Goal: Task Accomplishment & Management: Use online tool/utility

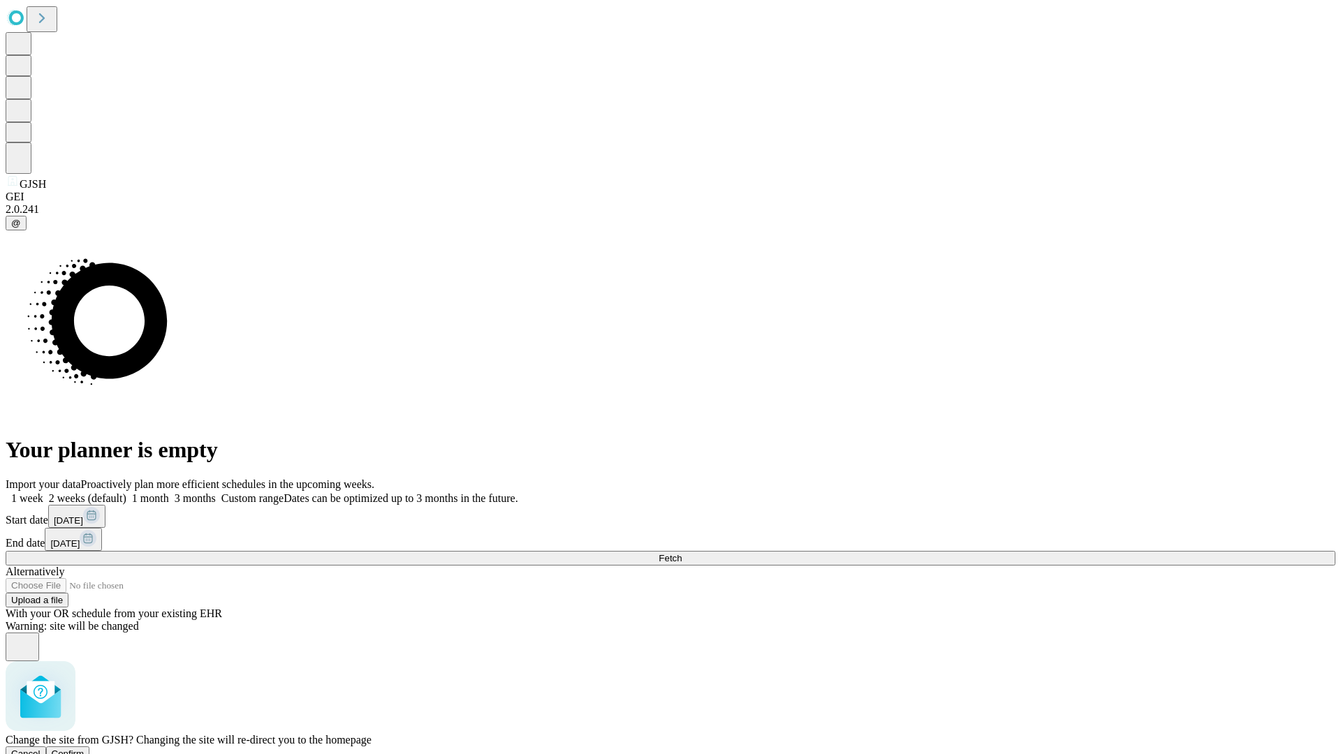
click at [85, 749] on span "Confirm" at bounding box center [68, 754] width 33 height 10
click at [126, 492] on label "2 weeks (default)" at bounding box center [84, 498] width 83 height 12
click at [682, 553] on span "Fetch" at bounding box center [670, 558] width 23 height 10
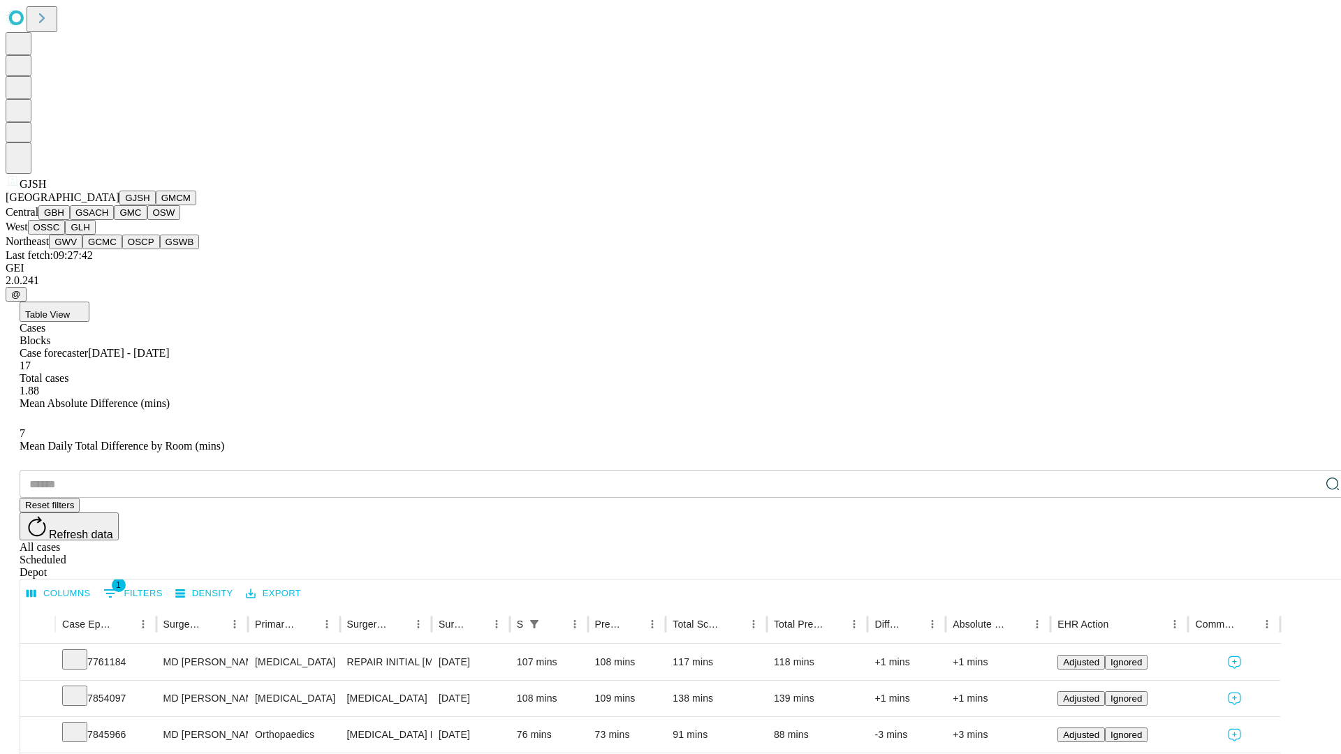
click at [156, 205] on button "GMCM" at bounding box center [176, 198] width 41 height 15
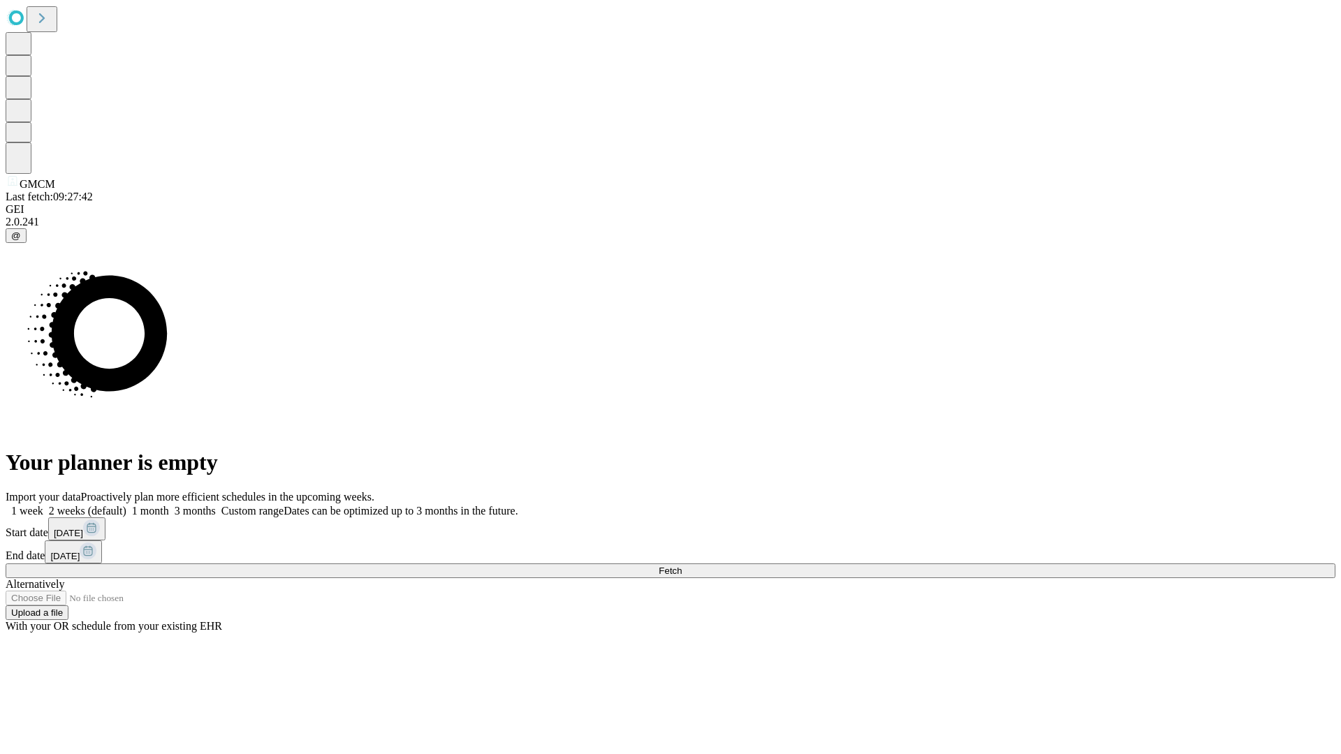
click at [126, 505] on label "2 weeks (default)" at bounding box center [84, 511] width 83 height 12
click at [682, 566] on span "Fetch" at bounding box center [670, 571] width 23 height 10
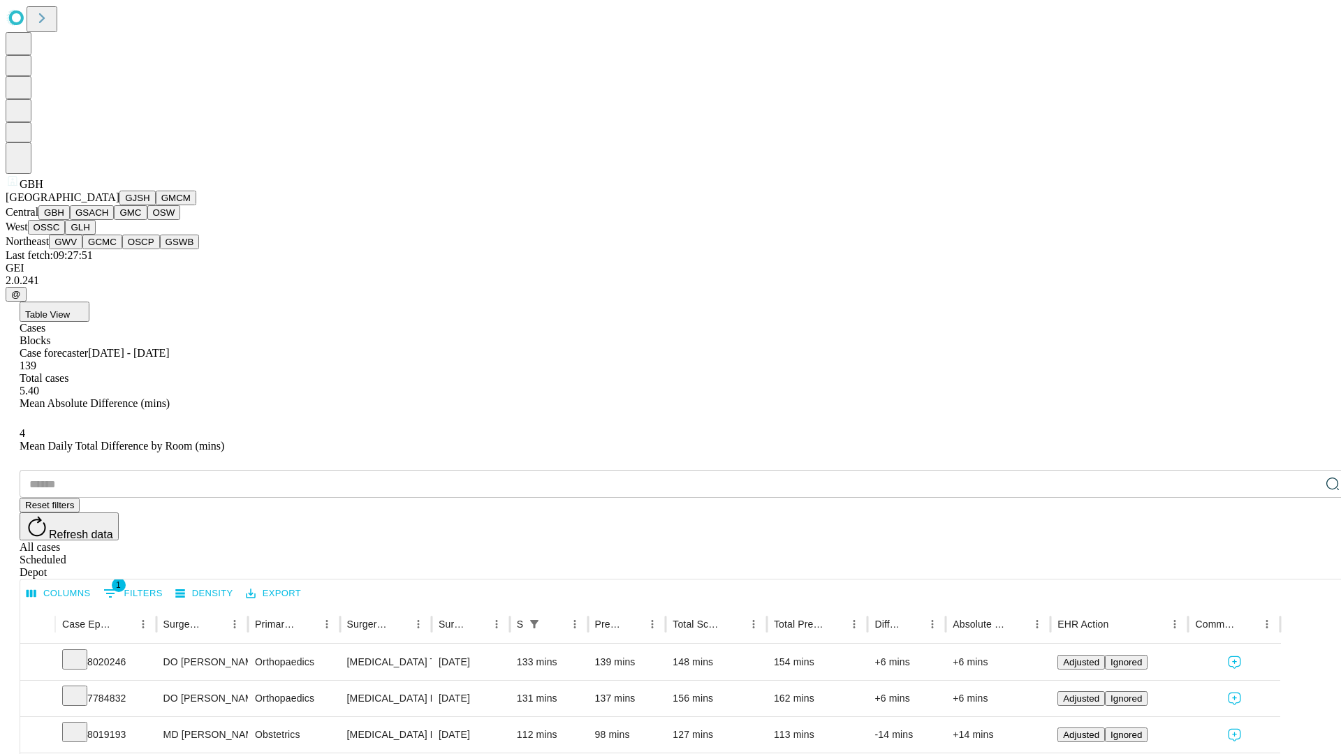
click at [108, 220] on button "GSACH" at bounding box center [92, 212] width 44 height 15
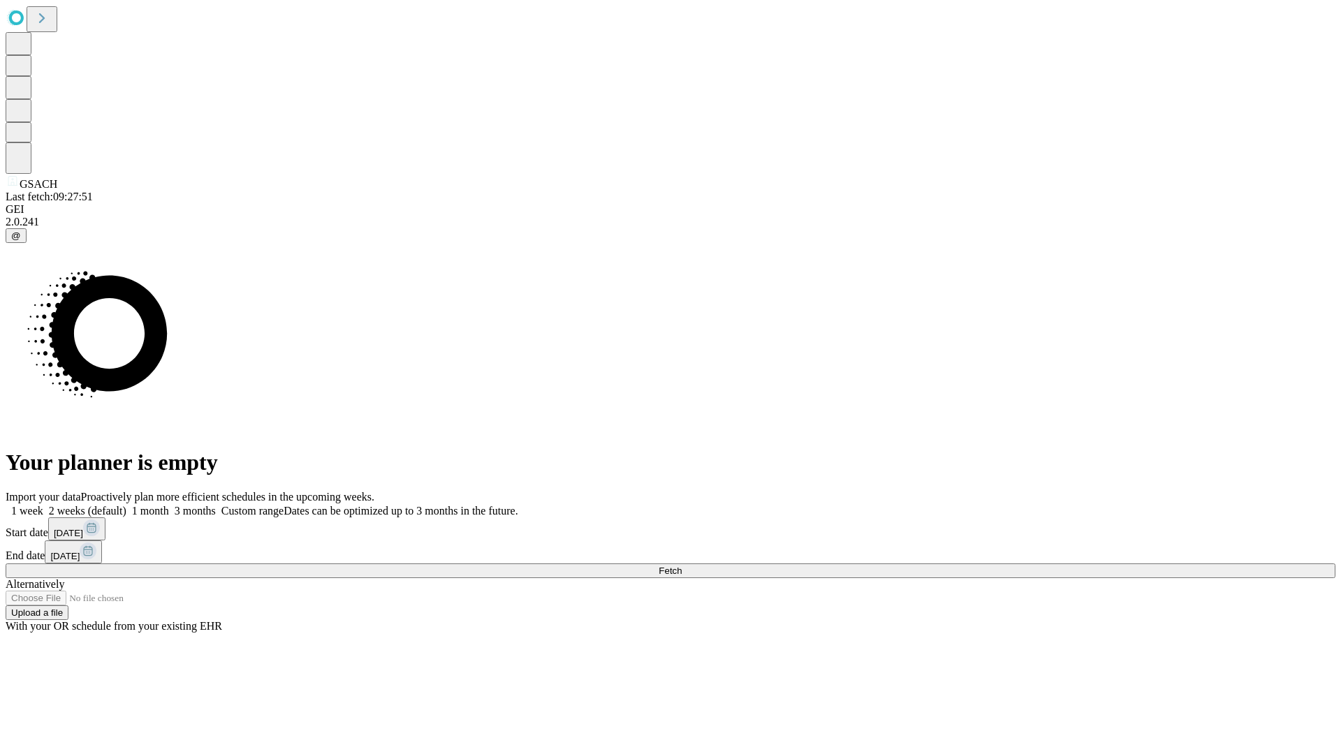
click at [126, 505] on label "2 weeks (default)" at bounding box center [84, 511] width 83 height 12
click at [682, 566] on span "Fetch" at bounding box center [670, 571] width 23 height 10
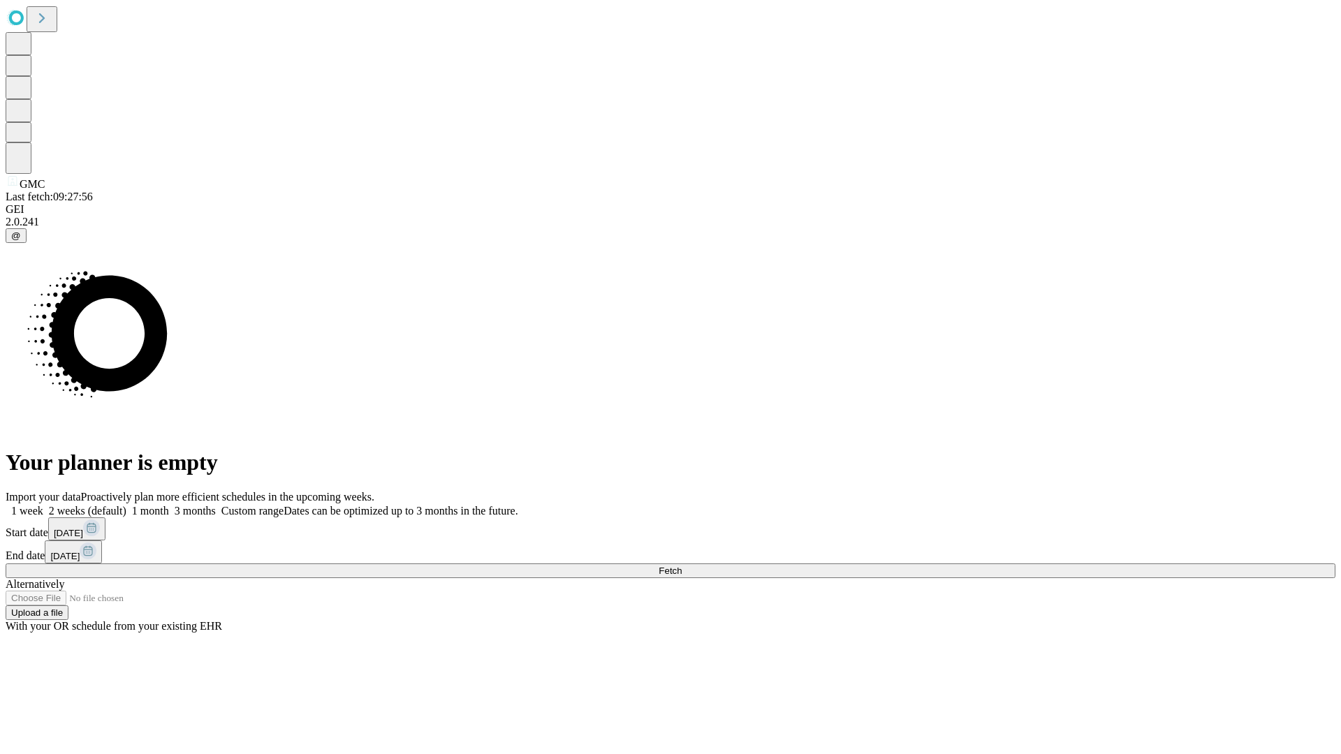
click at [126, 505] on label "2 weeks (default)" at bounding box center [84, 511] width 83 height 12
click at [682, 566] on span "Fetch" at bounding box center [670, 571] width 23 height 10
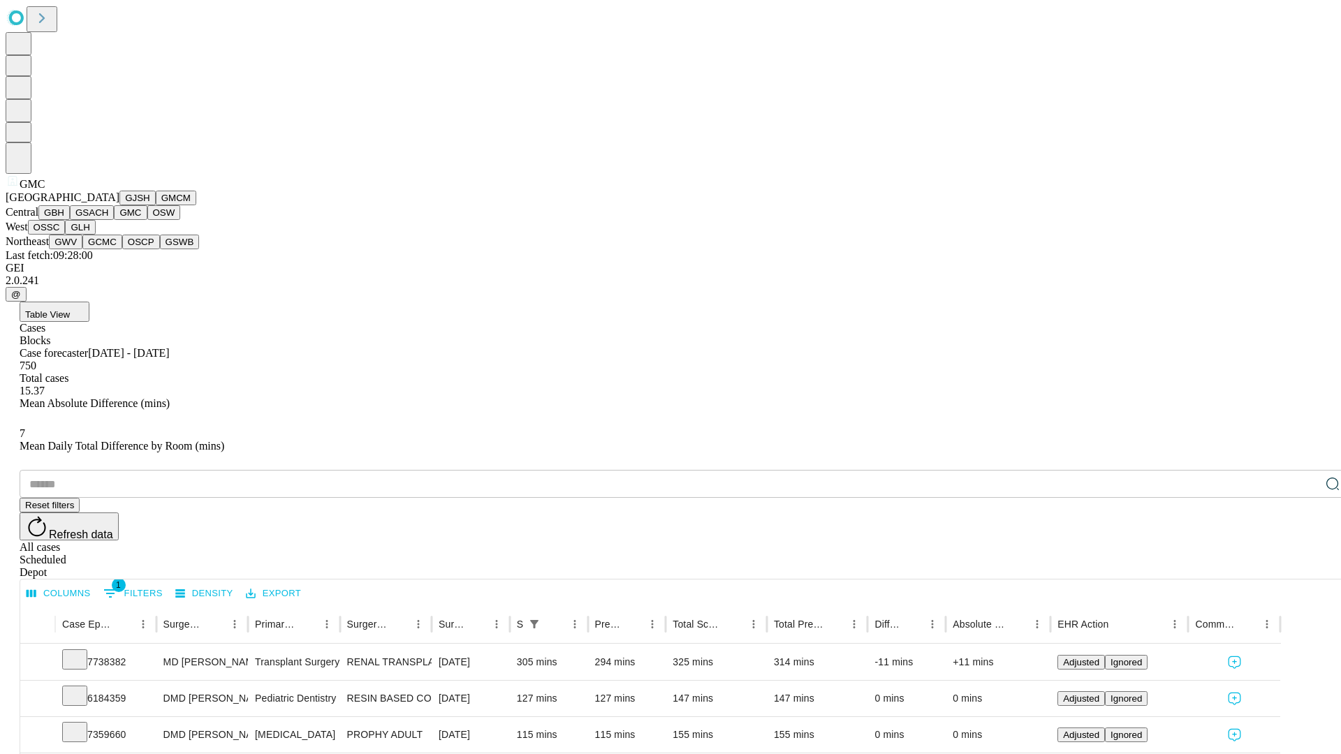
click at [147, 220] on button "OSW" at bounding box center [164, 212] width 34 height 15
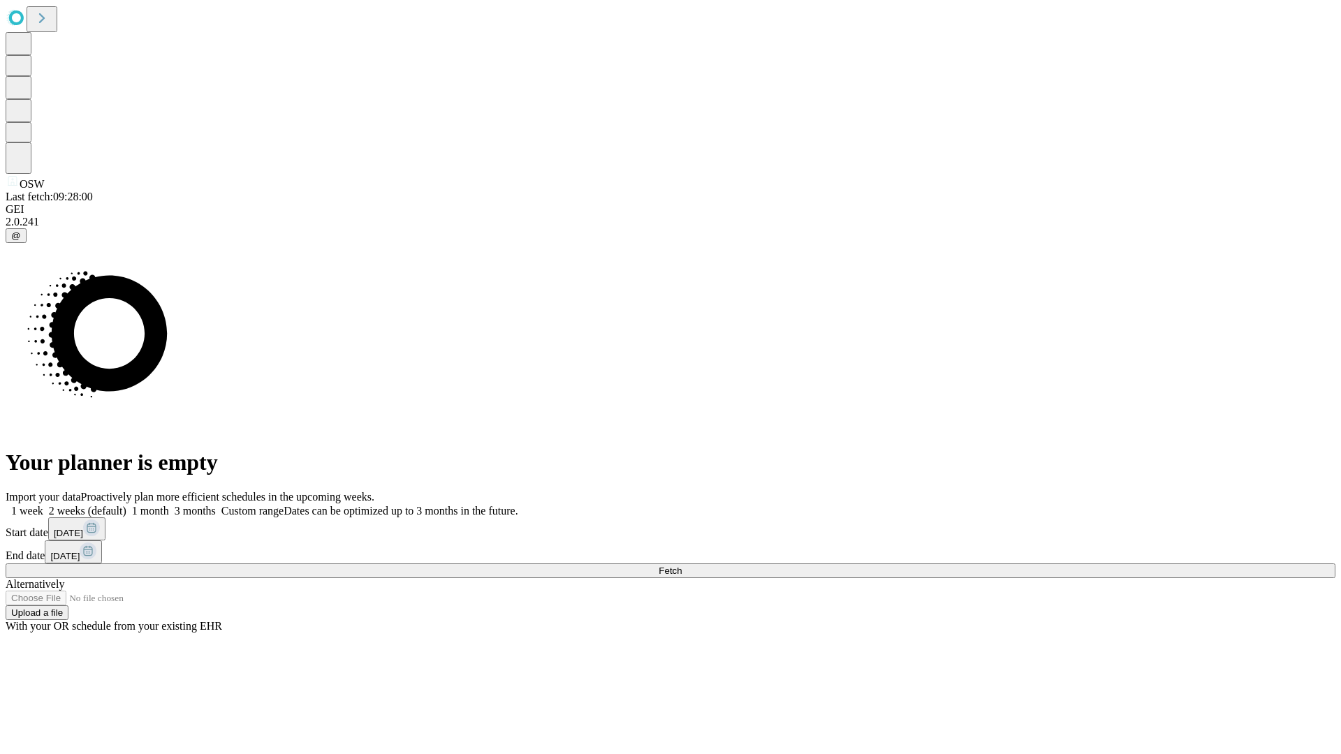
click at [126, 505] on label "2 weeks (default)" at bounding box center [84, 511] width 83 height 12
click at [682, 566] on span "Fetch" at bounding box center [670, 571] width 23 height 10
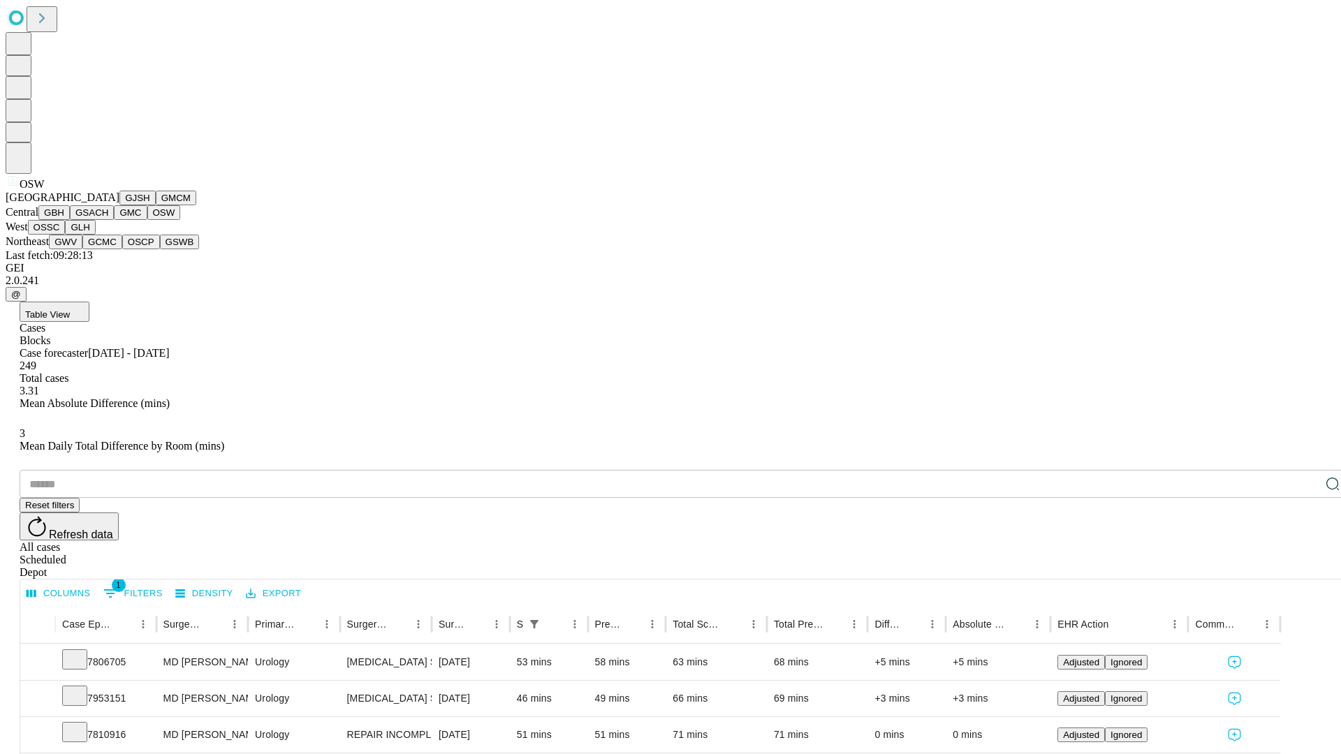
click at [66, 235] on button "OSSC" at bounding box center [47, 227] width 38 height 15
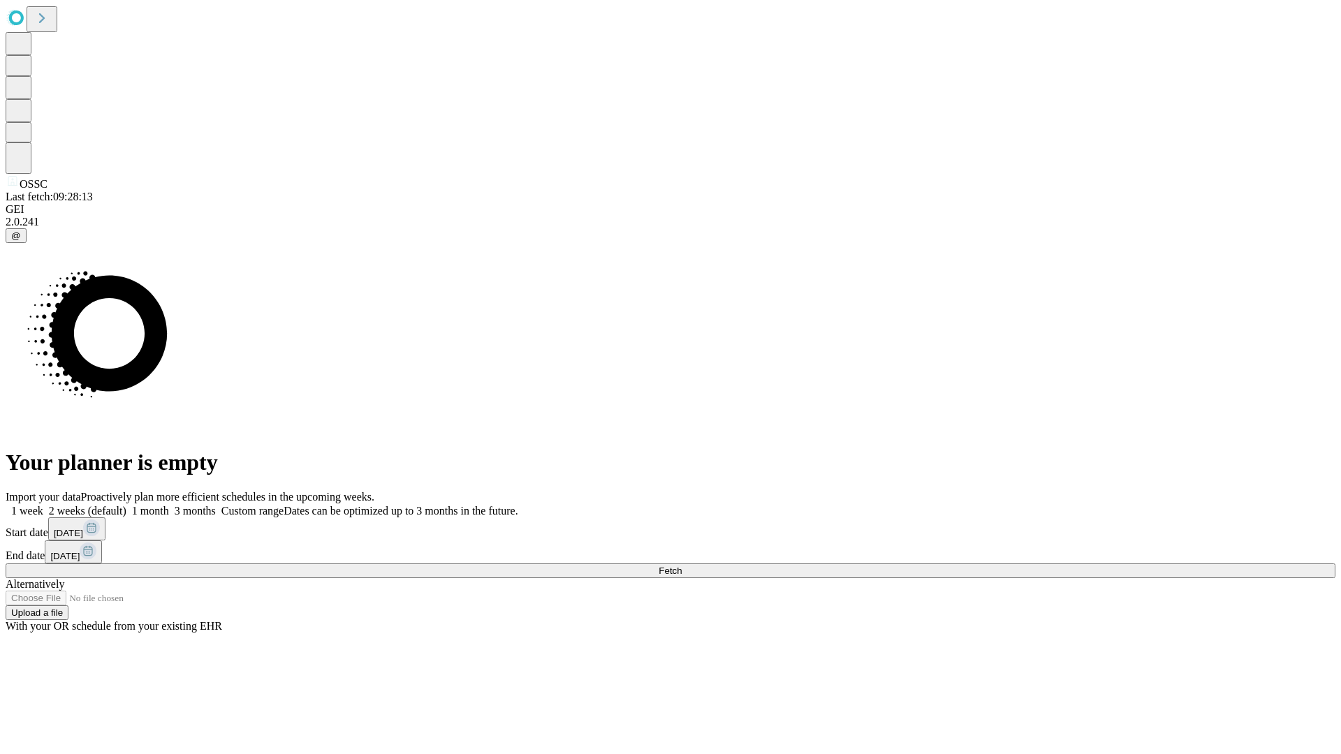
click at [126, 505] on label "2 weeks (default)" at bounding box center [84, 511] width 83 height 12
click at [682, 566] on span "Fetch" at bounding box center [670, 571] width 23 height 10
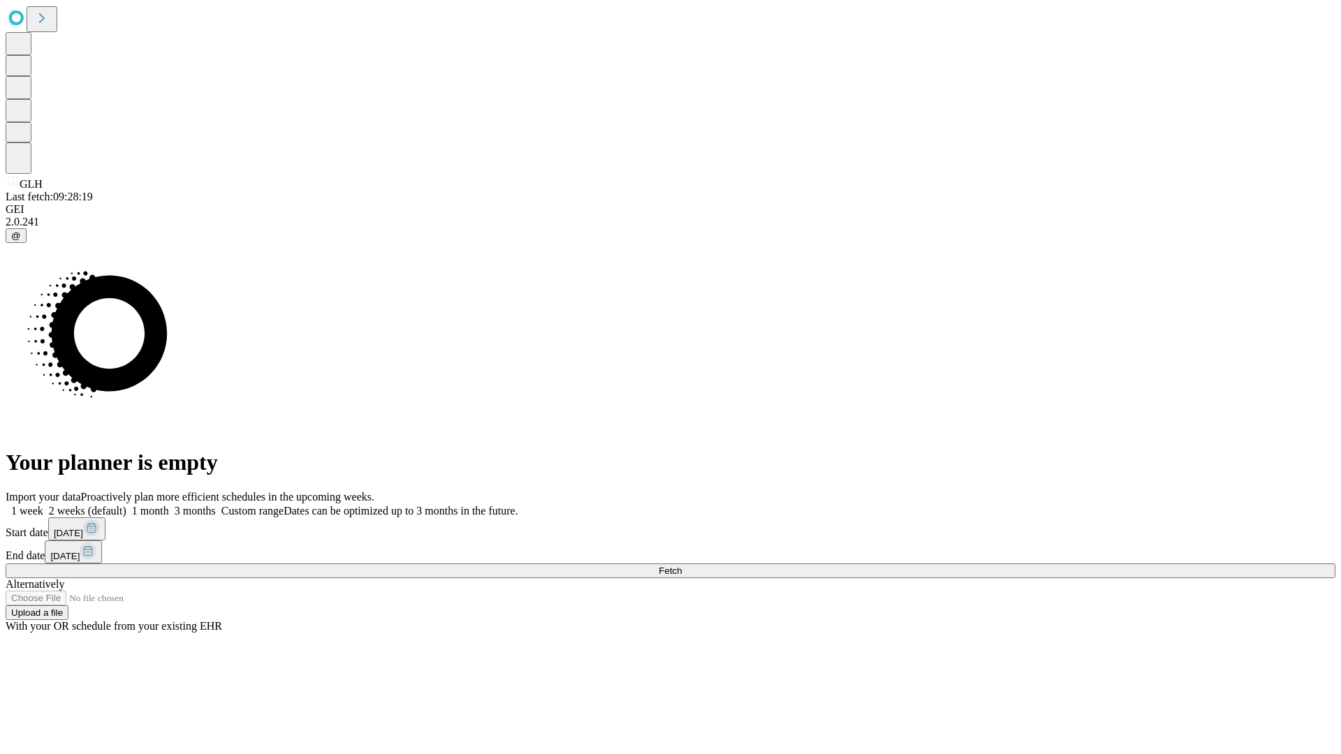
click at [682, 566] on span "Fetch" at bounding box center [670, 571] width 23 height 10
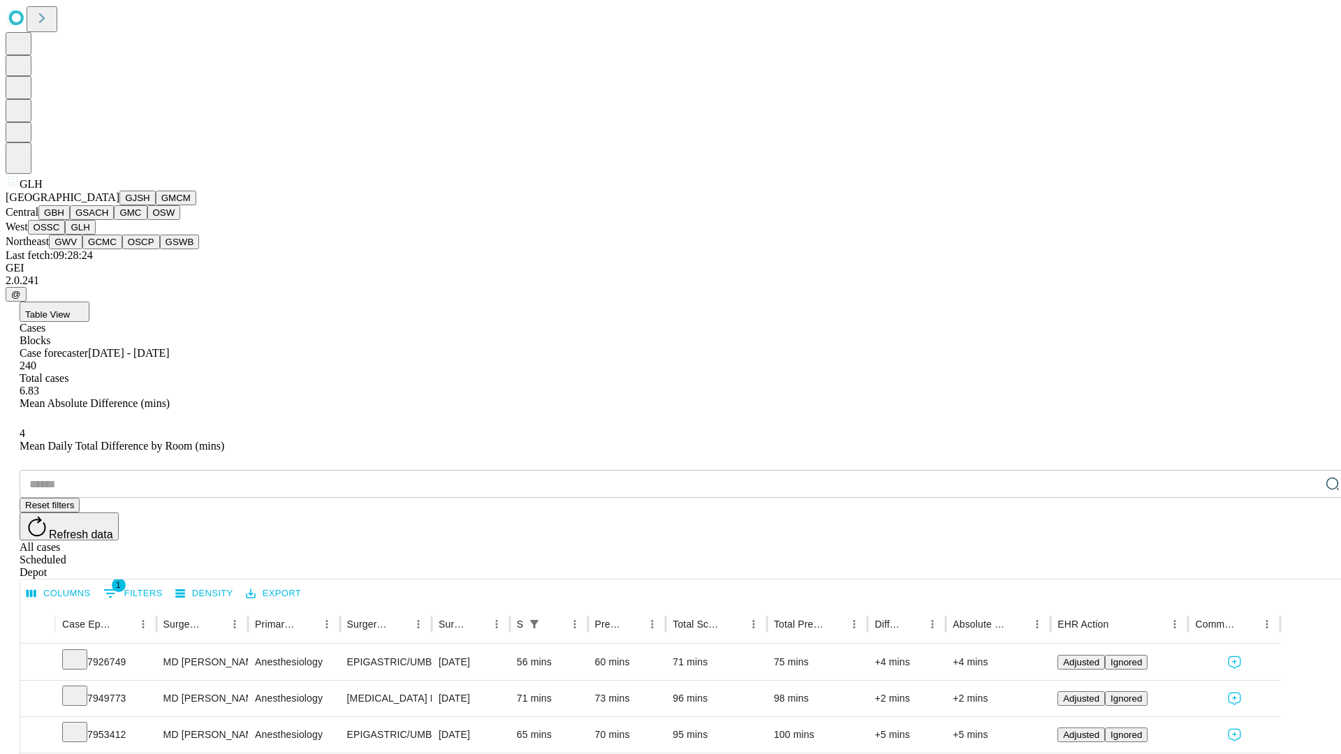
click at [82, 249] on button "GWV" at bounding box center [66, 242] width 34 height 15
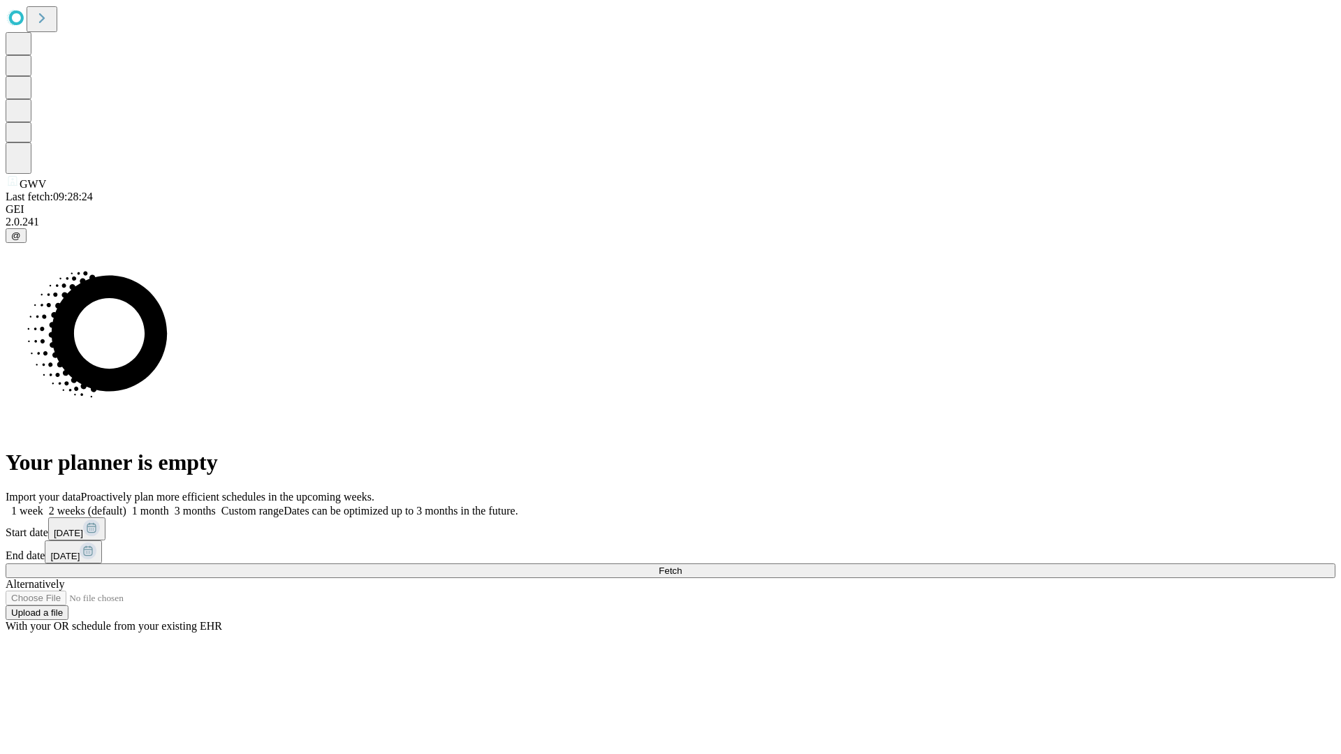
click at [126, 505] on label "2 weeks (default)" at bounding box center [84, 511] width 83 height 12
click at [682, 566] on span "Fetch" at bounding box center [670, 571] width 23 height 10
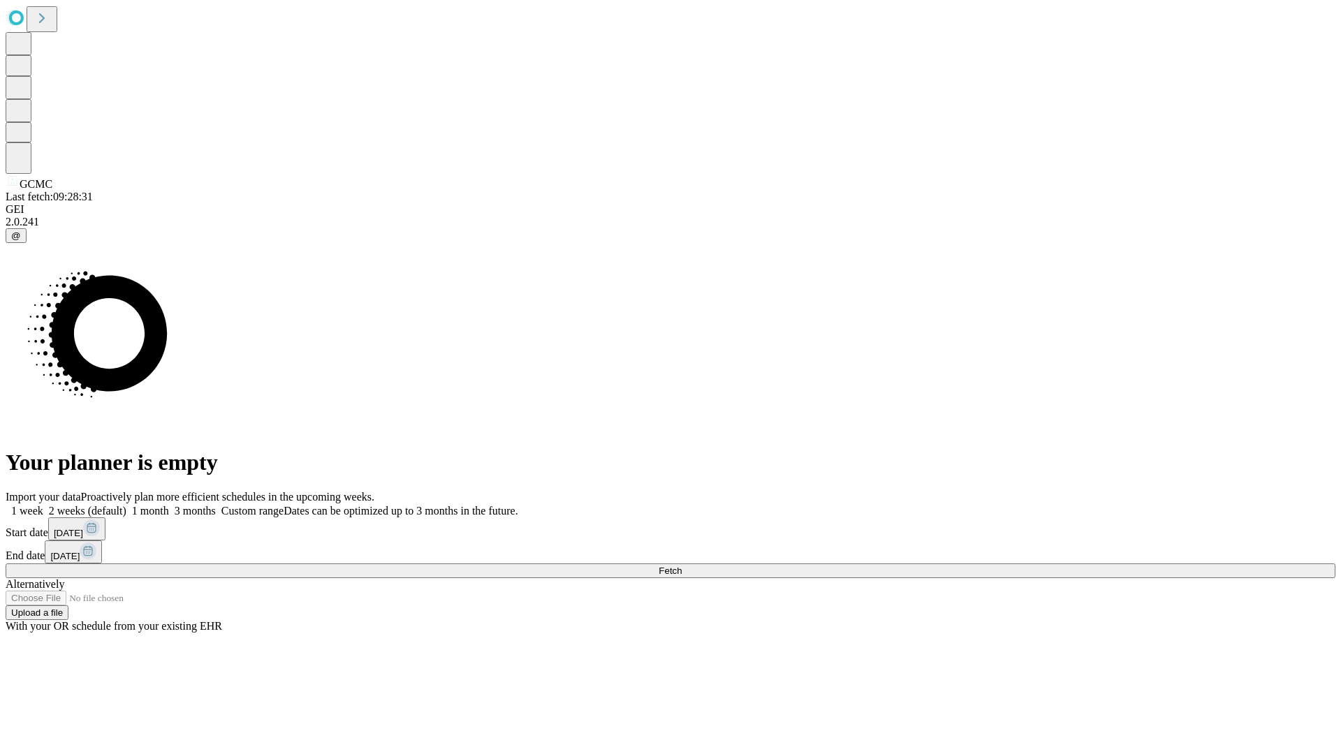
click at [682, 566] on span "Fetch" at bounding box center [670, 571] width 23 height 10
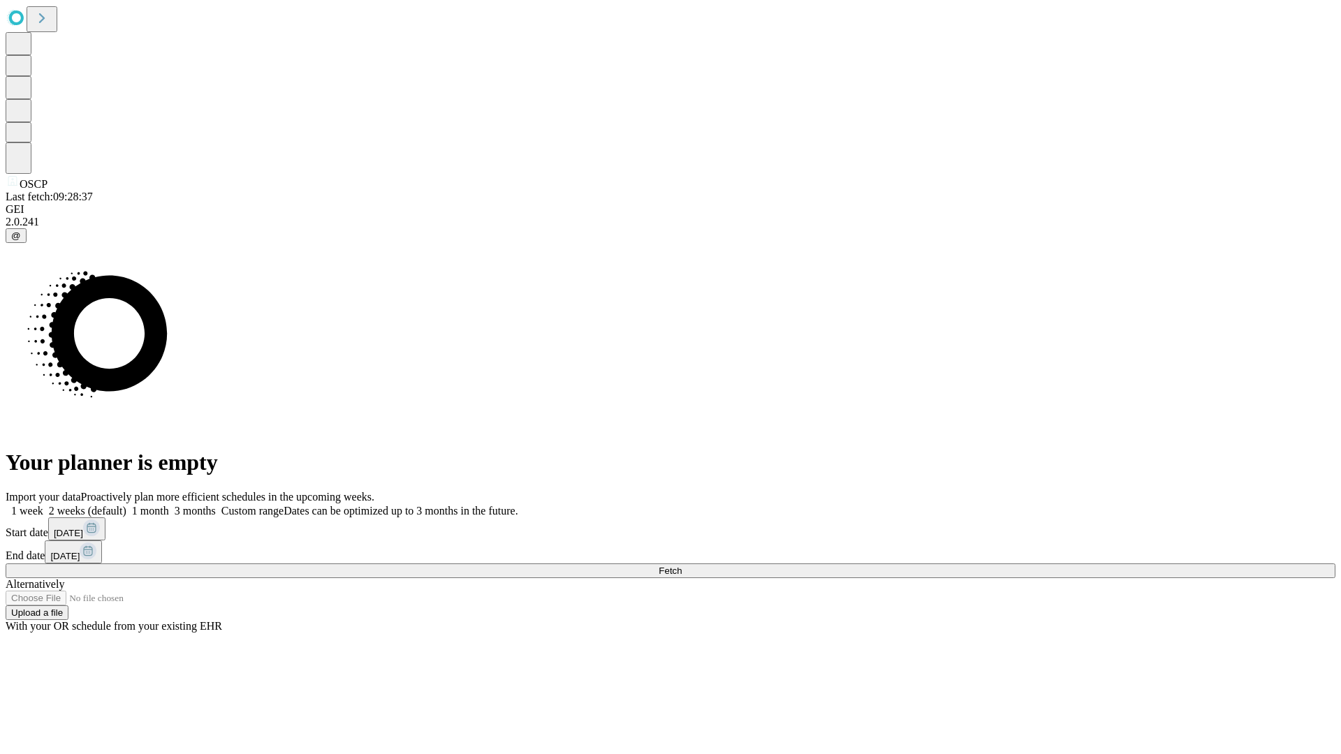
click at [126, 505] on label "2 weeks (default)" at bounding box center [84, 511] width 83 height 12
click at [682, 566] on span "Fetch" at bounding box center [670, 571] width 23 height 10
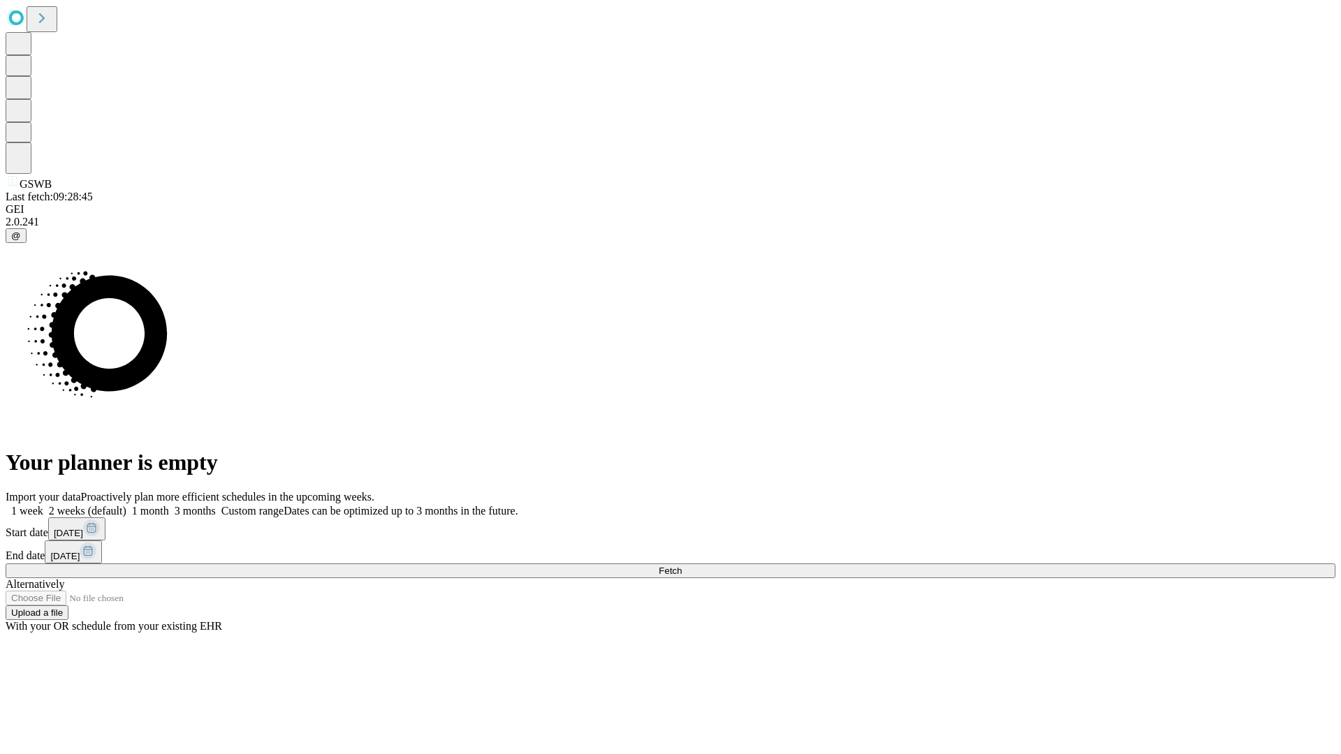
click at [126, 505] on label "2 weeks (default)" at bounding box center [84, 511] width 83 height 12
click at [682, 566] on span "Fetch" at bounding box center [670, 571] width 23 height 10
